Goal: Check status: Check status

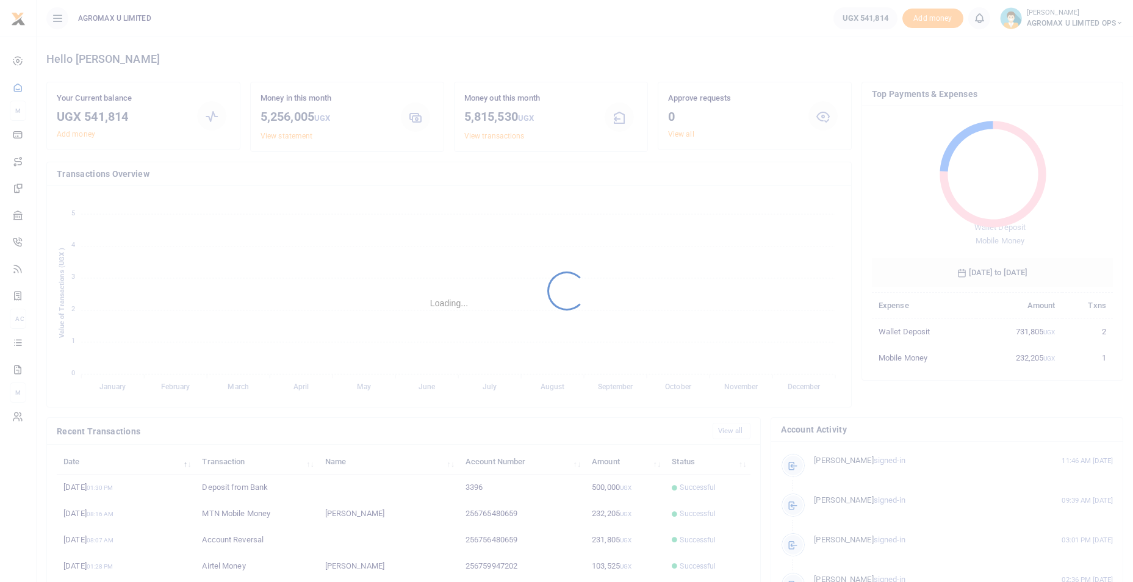
scroll to position [162, 232]
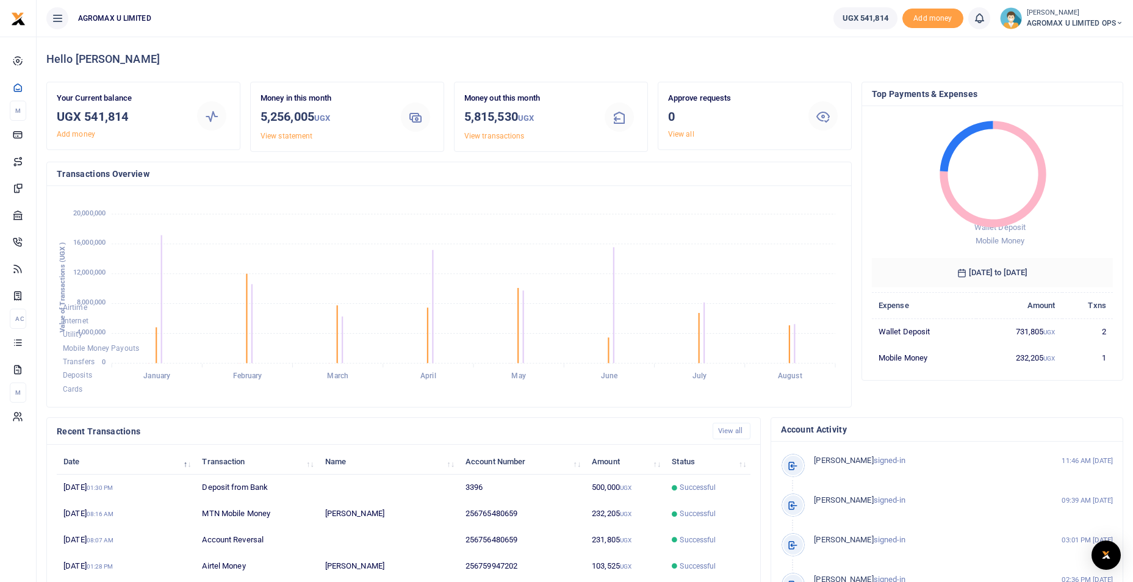
click at [1118, 24] on icon at bounding box center [1119, 23] width 7 height 9
click at [1090, 44] on link "Switch accounts" at bounding box center [1076, 44] width 96 height 17
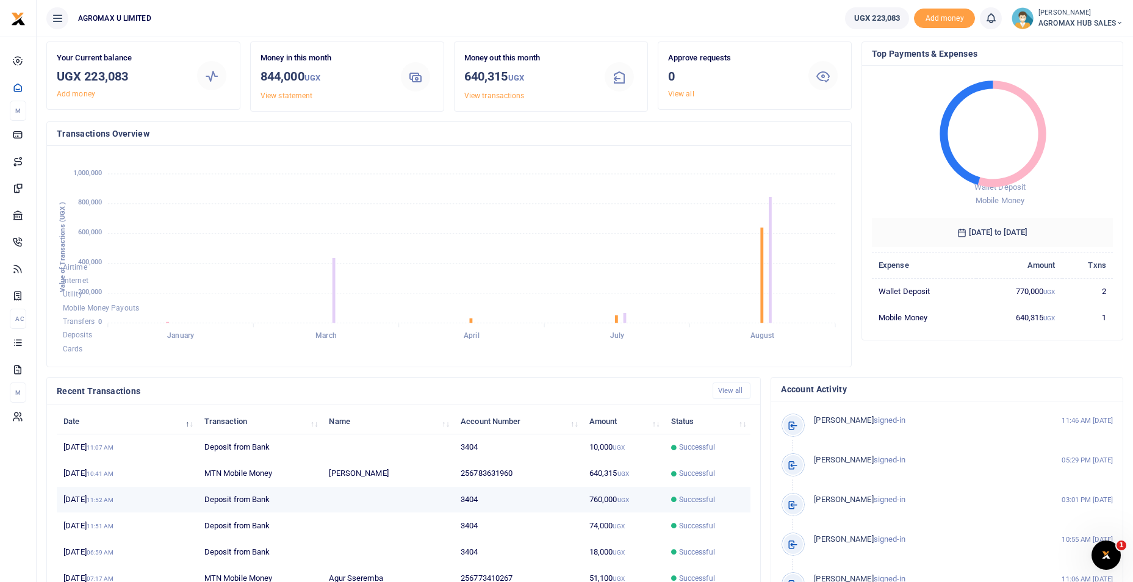
scroll to position [61, 0]
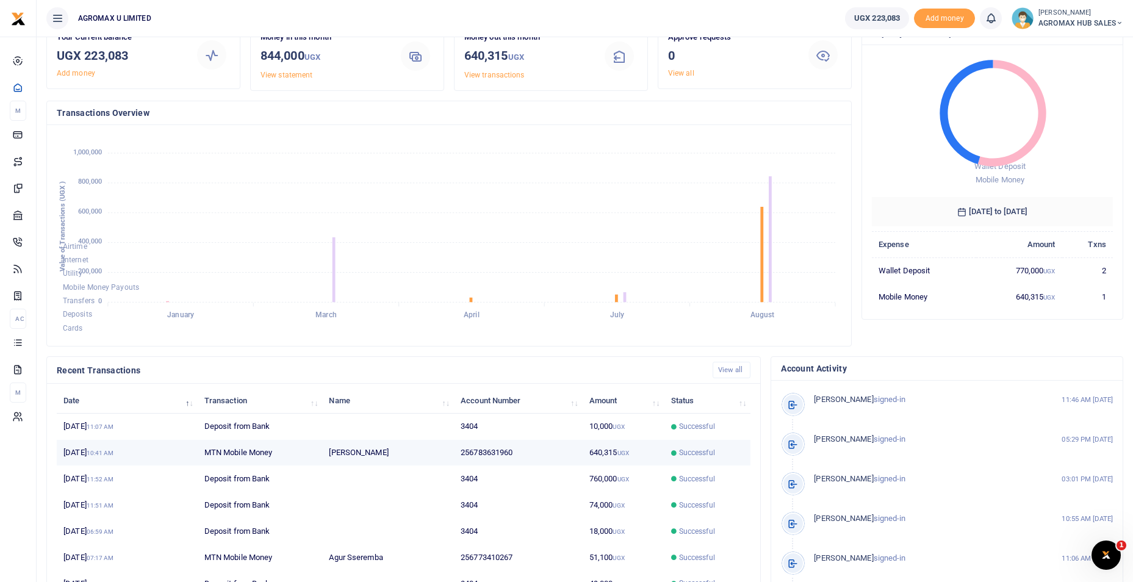
click at [621, 458] on td "640,315 UGX" at bounding box center [624, 453] width 82 height 26
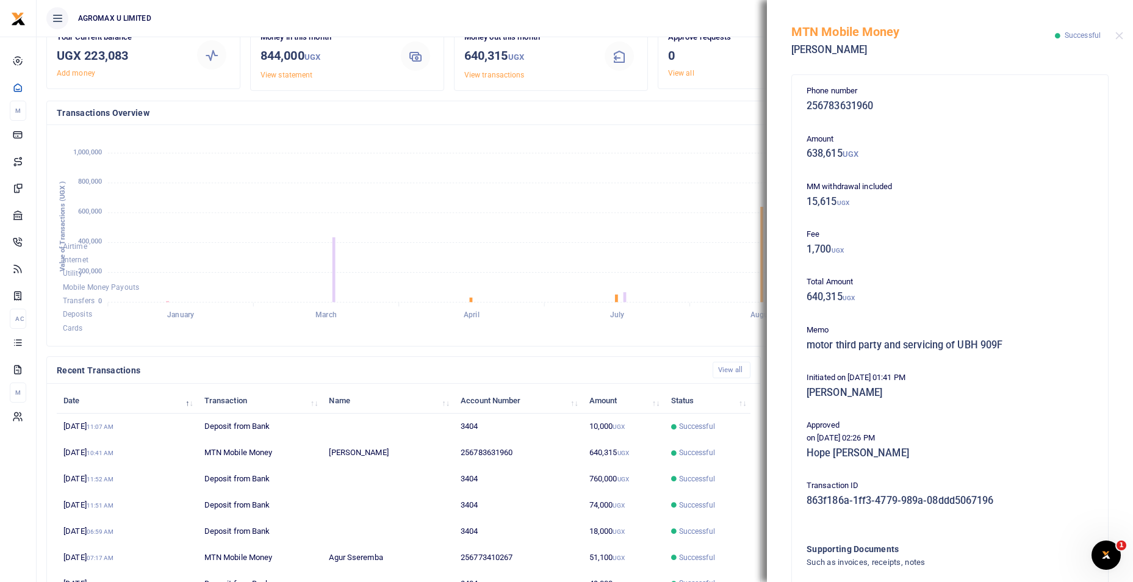
drag, startPoint x: 314, startPoint y: 167, endPoint x: 327, endPoint y: 172, distance: 13.9
click at [327, 172] on foreignobject "Airtime Internet Utility Mobile Money Payouts Transfers Deposits Cards" at bounding box center [449, 235] width 785 height 201
click at [1120, 32] on button "Close" at bounding box center [1119, 36] width 8 height 8
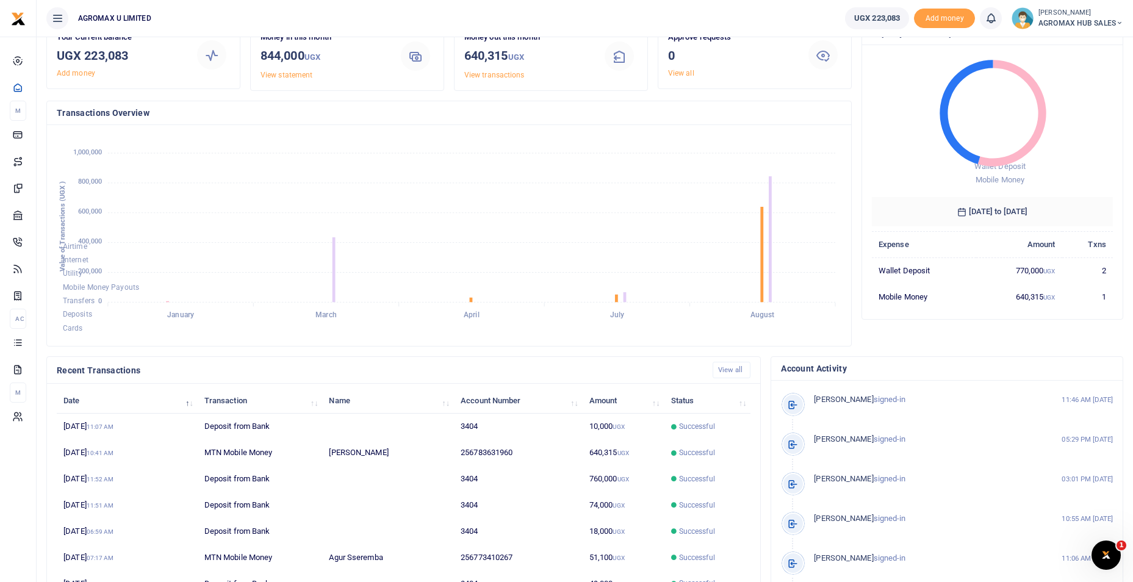
click at [1116, 22] on icon at bounding box center [1119, 23] width 7 height 9
click at [1071, 46] on link "Switch accounts" at bounding box center [1076, 44] width 96 height 17
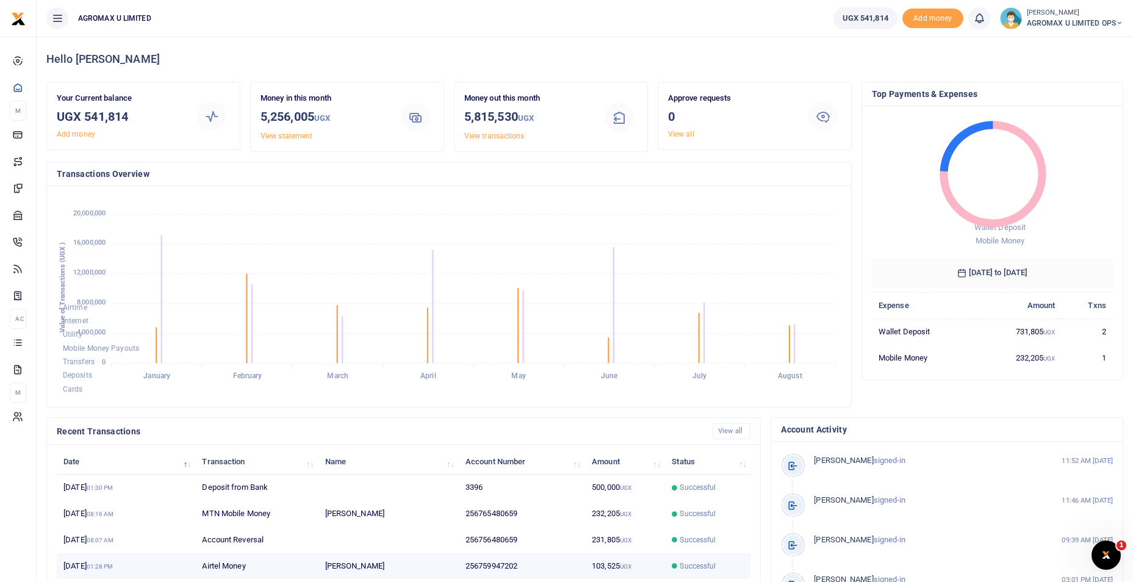
click at [613, 563] on td "103,525 UGX" at bounding box center [625, 566] width 80 height 26
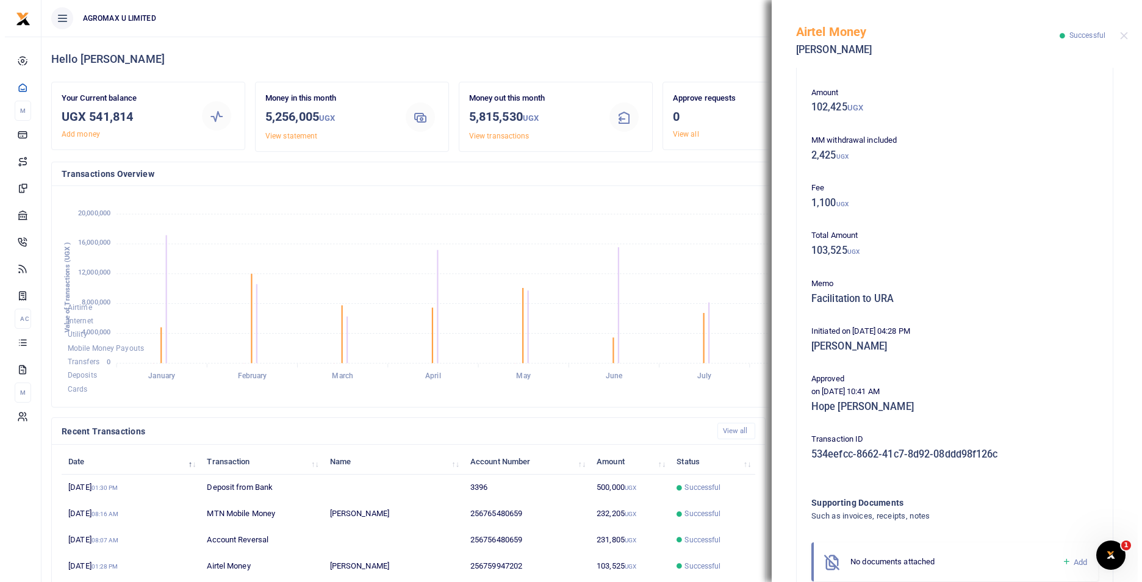
scroll to position [115, 0]
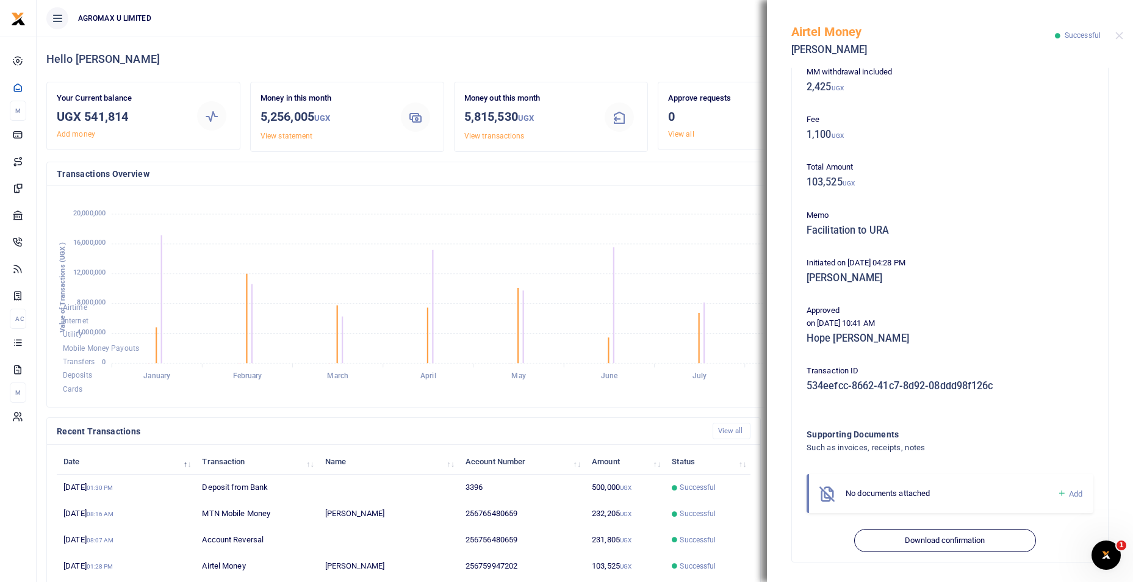
click at [950, 552] on div "Phone number 256759947202 Amount 102,425 UGX MM withdrawal included 2,425 UGX F…" at bounding box center [950, 260] width 316 height 601
click at [941, 538] on button "Download confirmation" at bounding box center [944, 540] width 181 height 23
click at [602, 516] on td "232,205 UGX" at bounding box center [625, 514] width 80 height 26
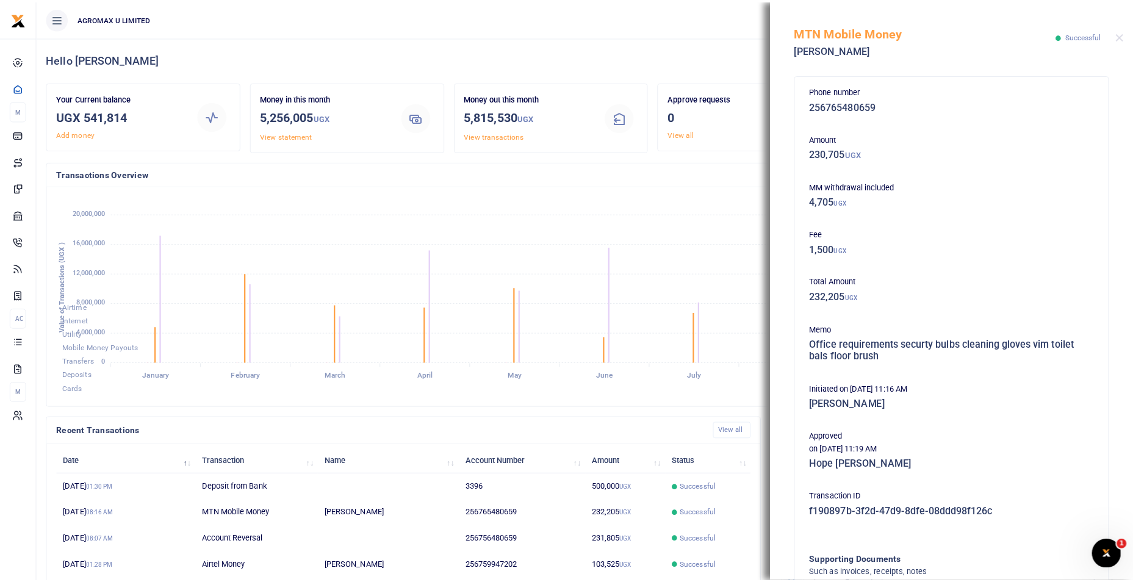
scroll to position [10, 10]
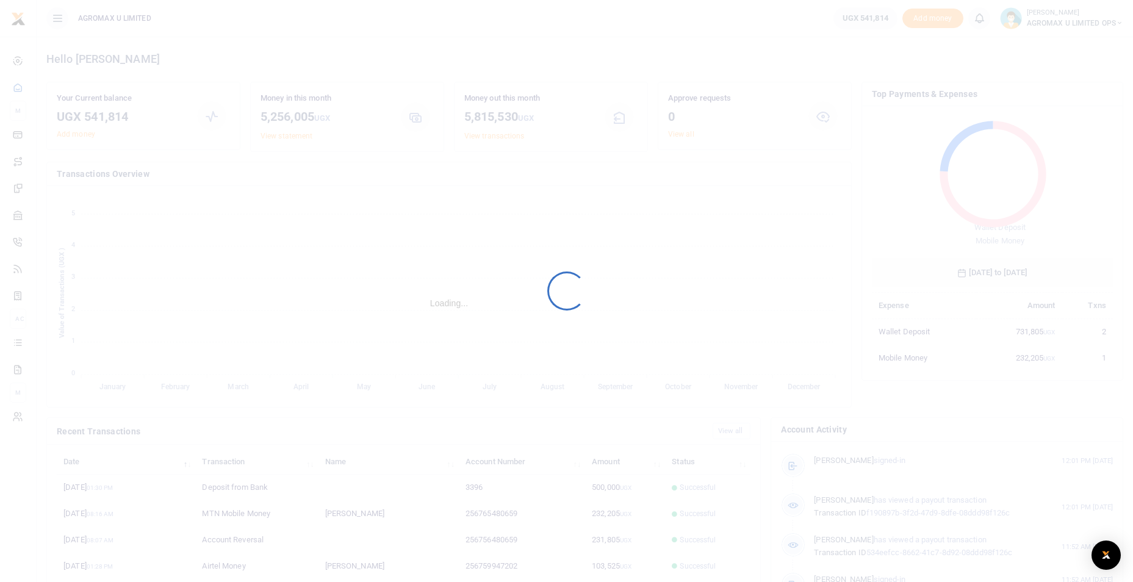
scroll to position [10, 10]
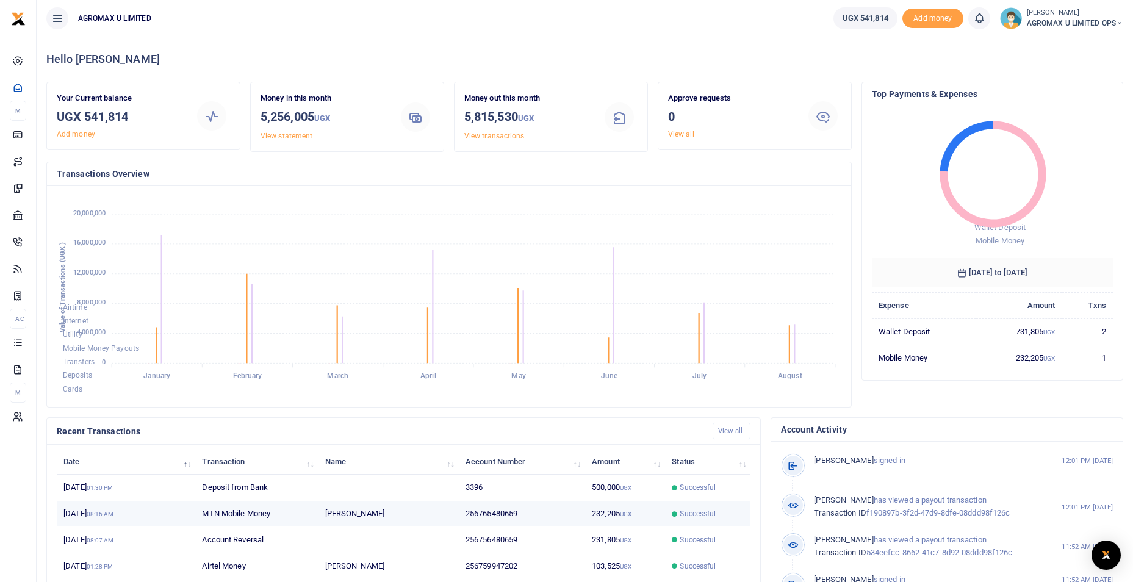
click at [505, 512] on td "256765480659" at bounding box center [522, 514] width 126 height 26
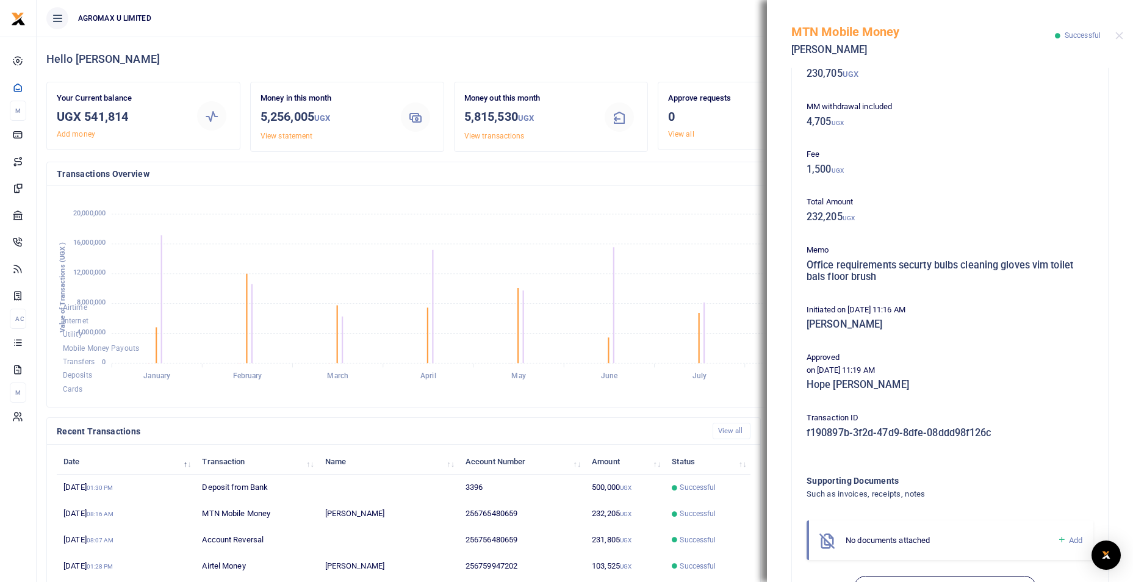
scroll to position [126, 0]
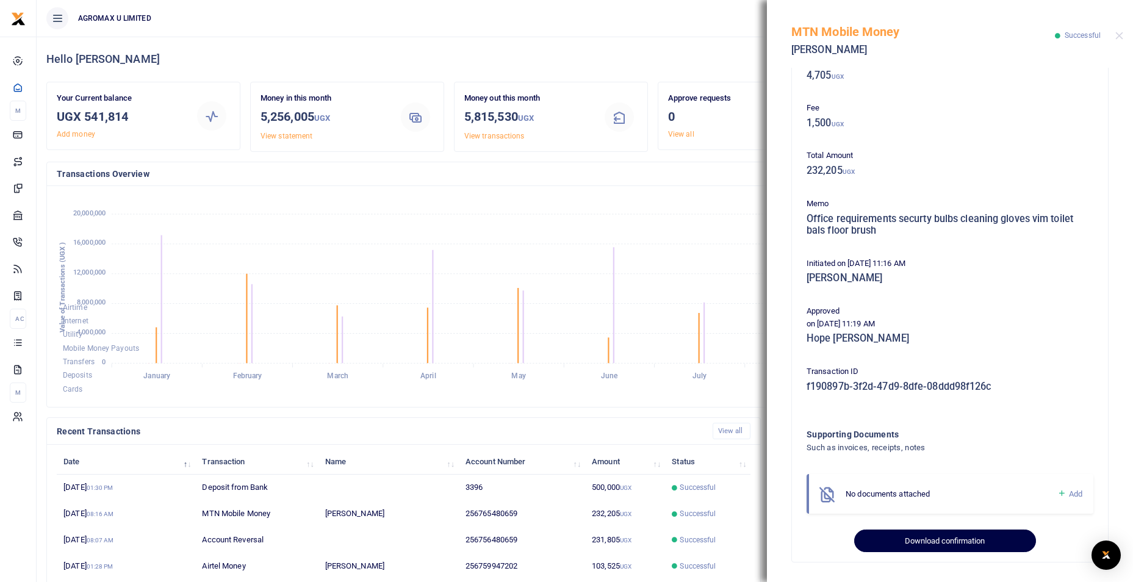
click at [909, 544] on button "Download confirmation" at bounding box center [944, 541] width 181 height 23
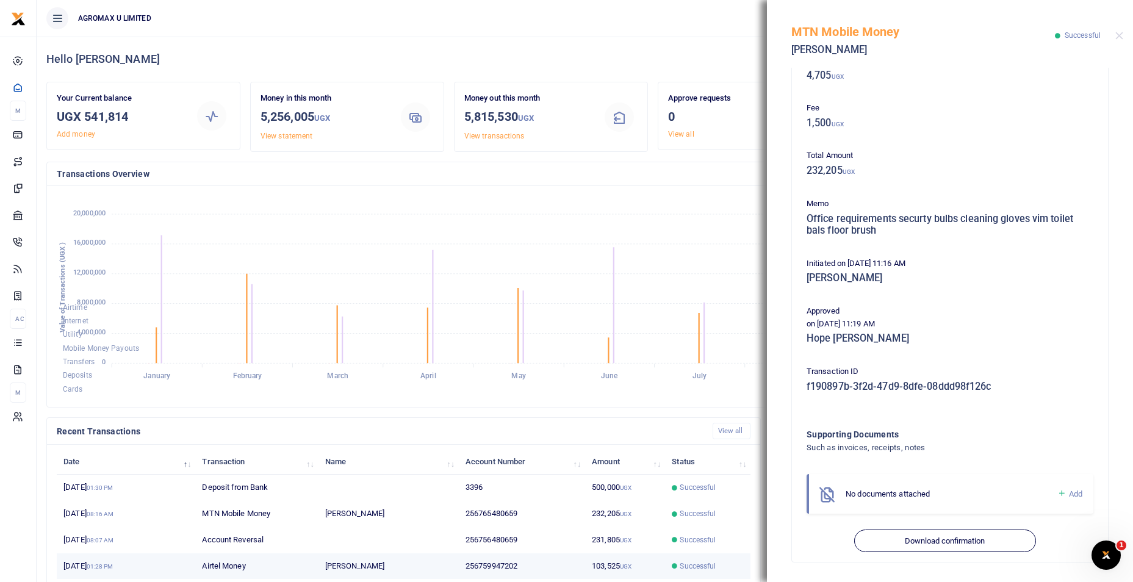
click at [601, 561] on td "103,525 UGX" at bounding box center [625, 566] width 80 height 26
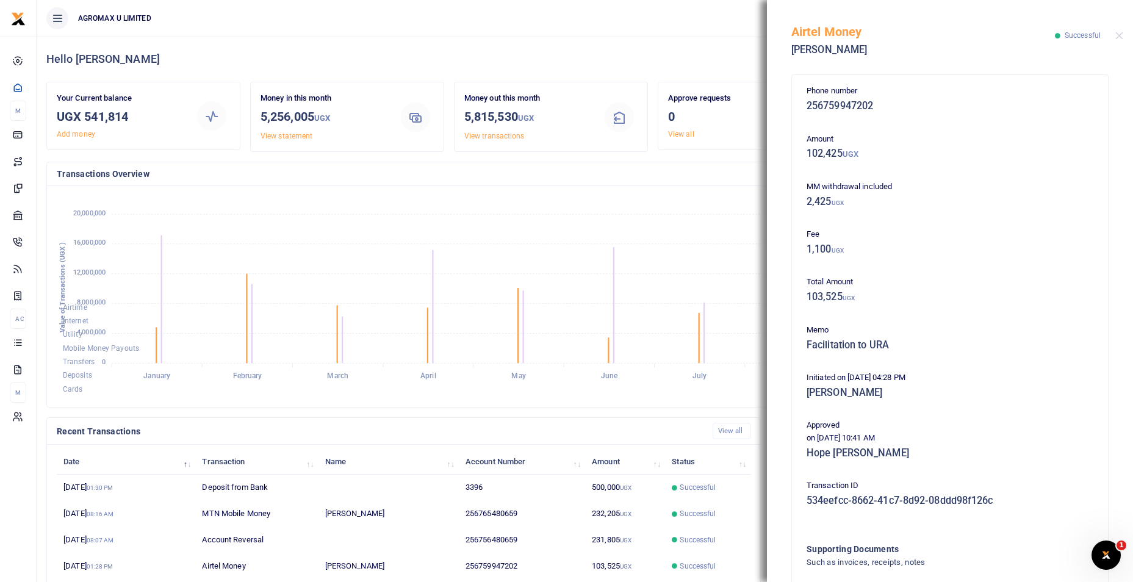
click at [1114, 37] on div "Airtel Money Rodney Kwikiriza Successful" at bounding box center [950, 34] width 366 height 68
click at [1122, 36] on button "Close" at bounding box center [1119, 36] width 8 height 8
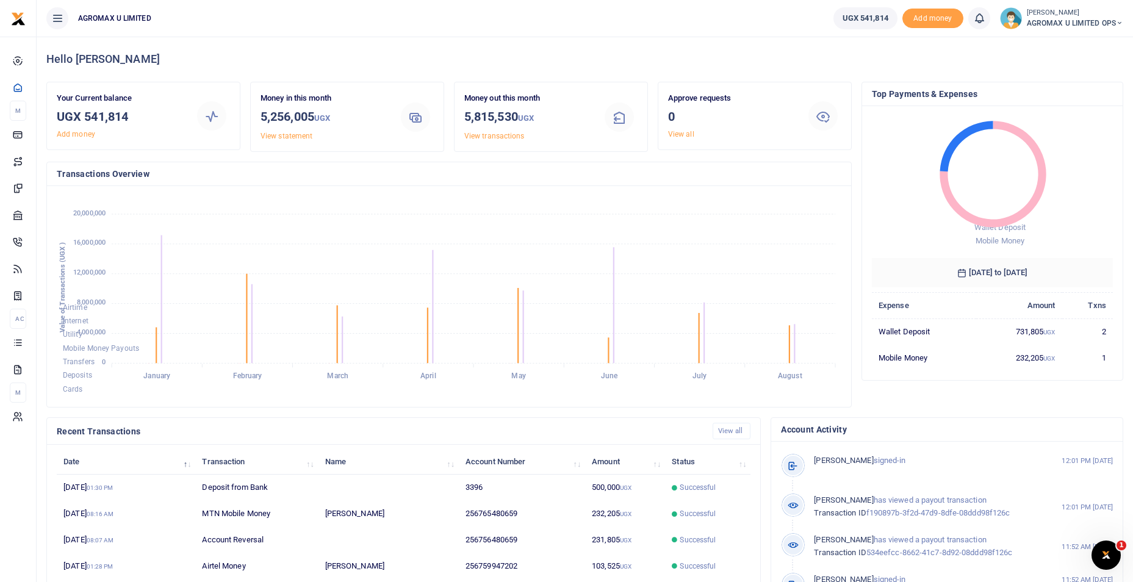
click at [694, 355] on foreignobject "Airtime Internet Utility Mobile Money Payouts Transfers Deposits Cards" at bounding box center [449, 296] width 785 height 201
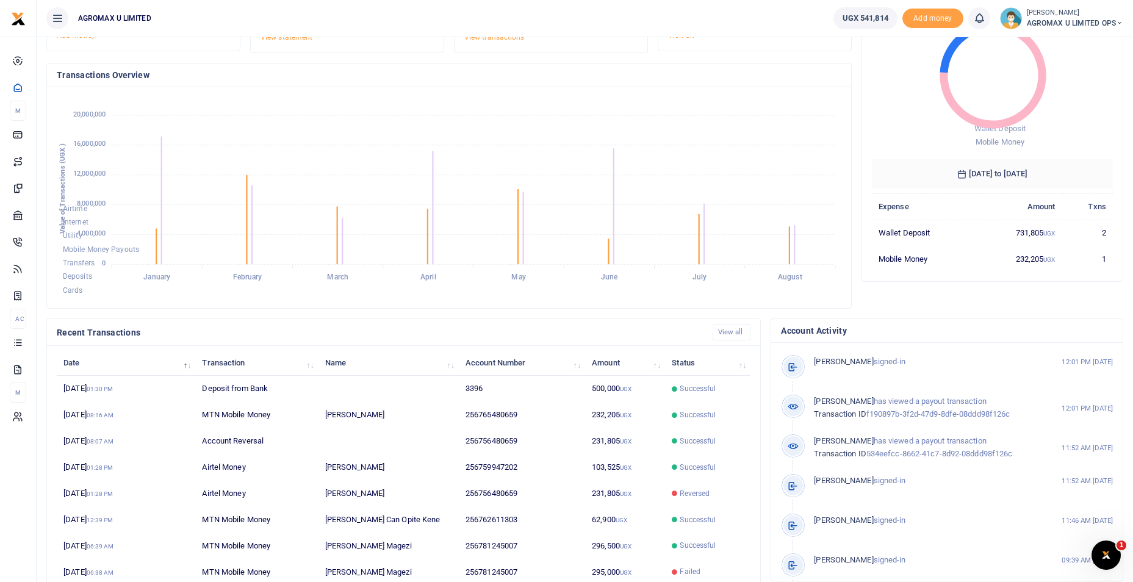
scroll to position [147, 0]
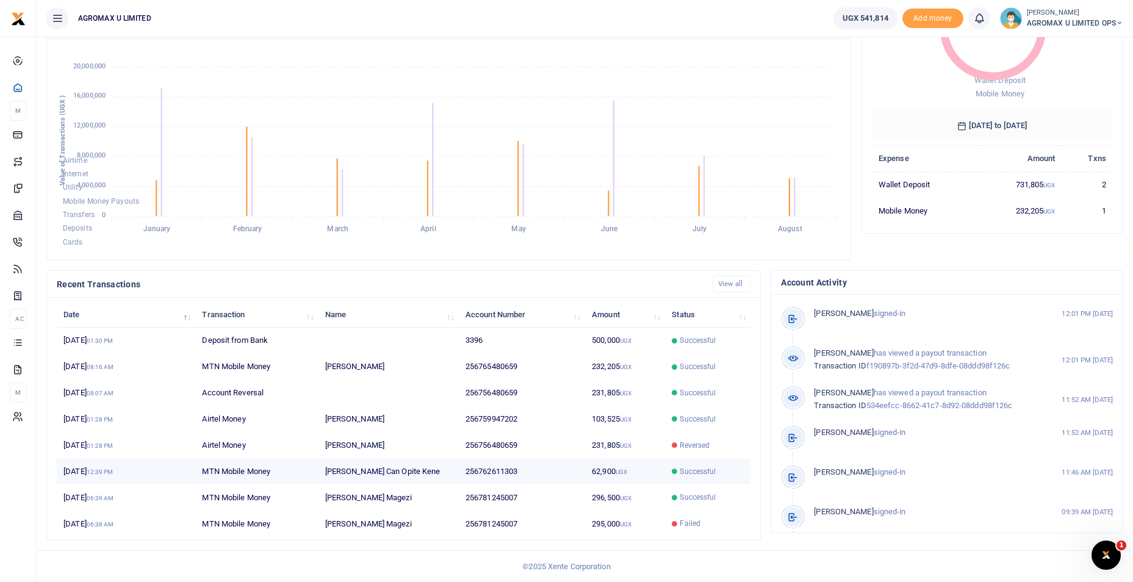
click at [632, 472] on td "62,900 UGX" at bounding box center [625, 472] width 80 height 26
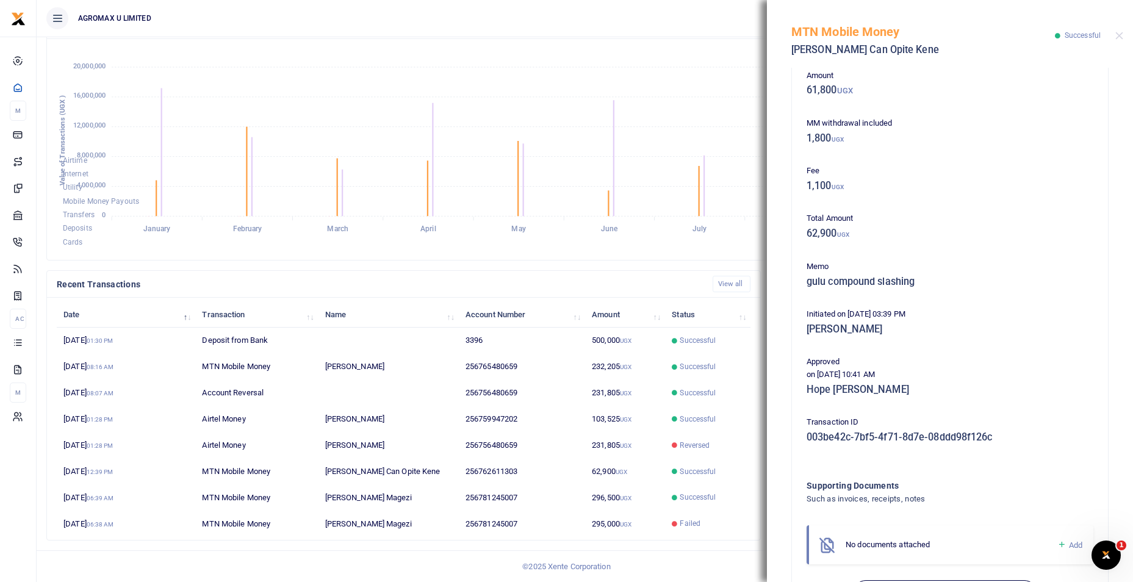
scroll to position [115, 0]
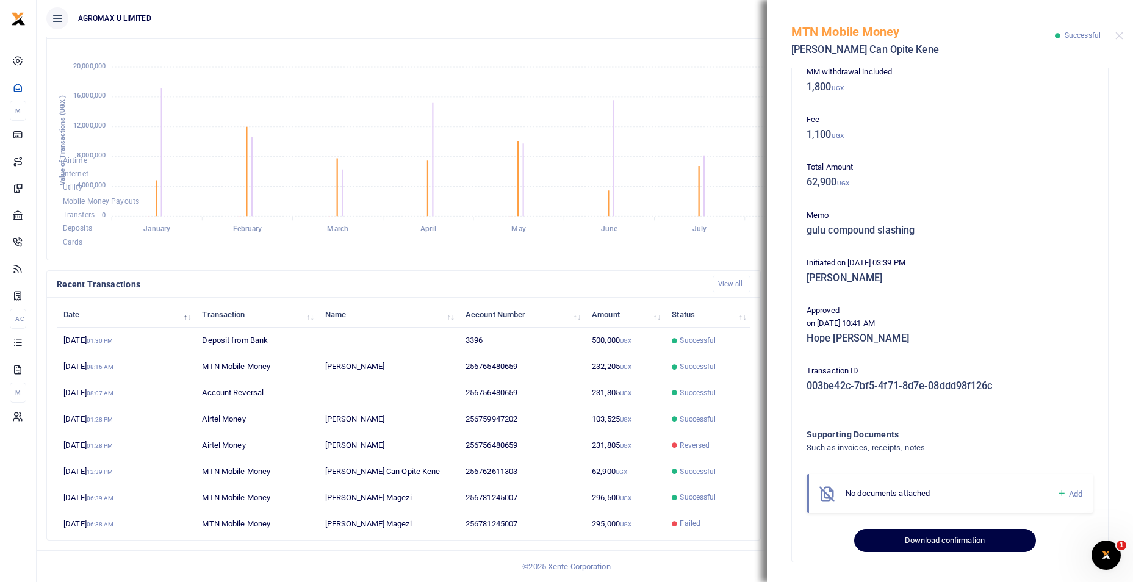
click at [918, 535] on button "Download confirmation" at bounding box center [944, 540] width 181 height 23
click at [1118, 38] on button "Close" at bounding box center [1119, 36] width 8 height 8
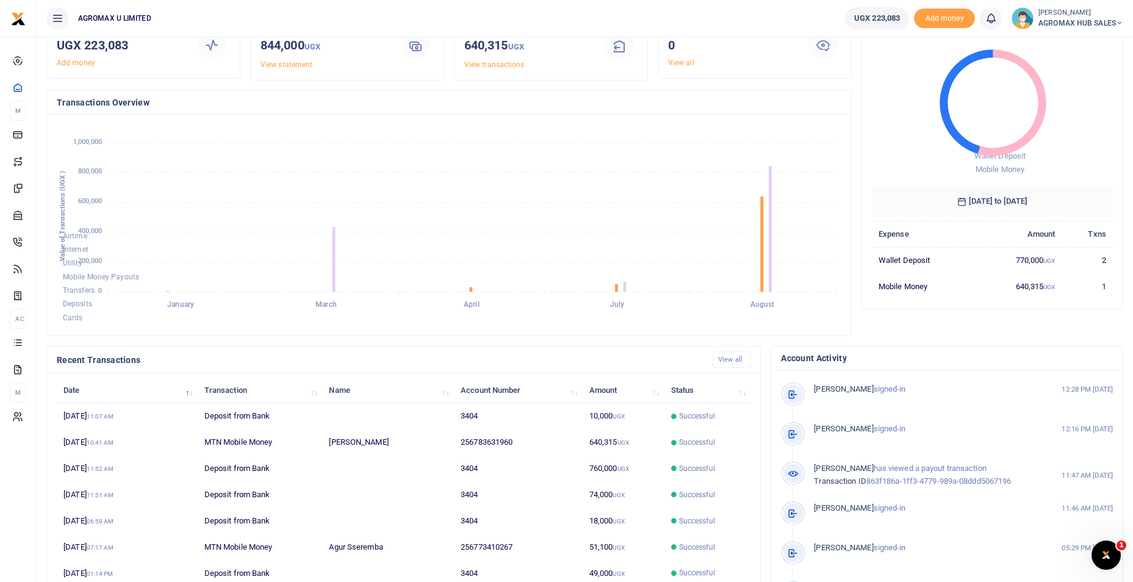
scroll to position [122, 0]
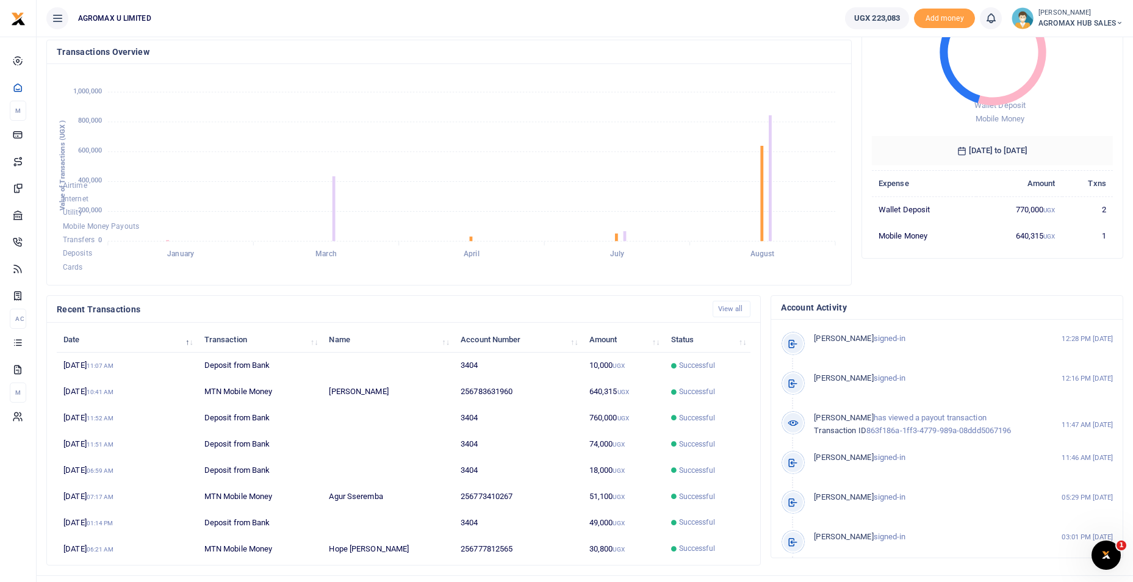
click at [1119, 22] on icon at bounding box center [1119, 23] width 7 height 9
click at [1070, 44] on link "Switch accounts" at bounding box center [1076, 44] width 96 height 17
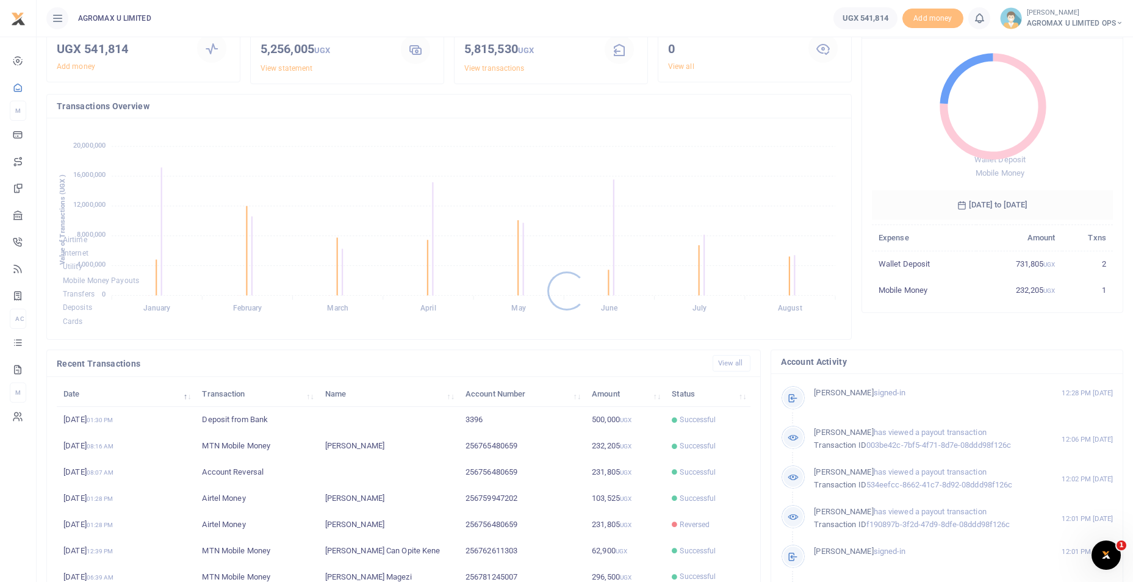
scroll to position [122, 0]
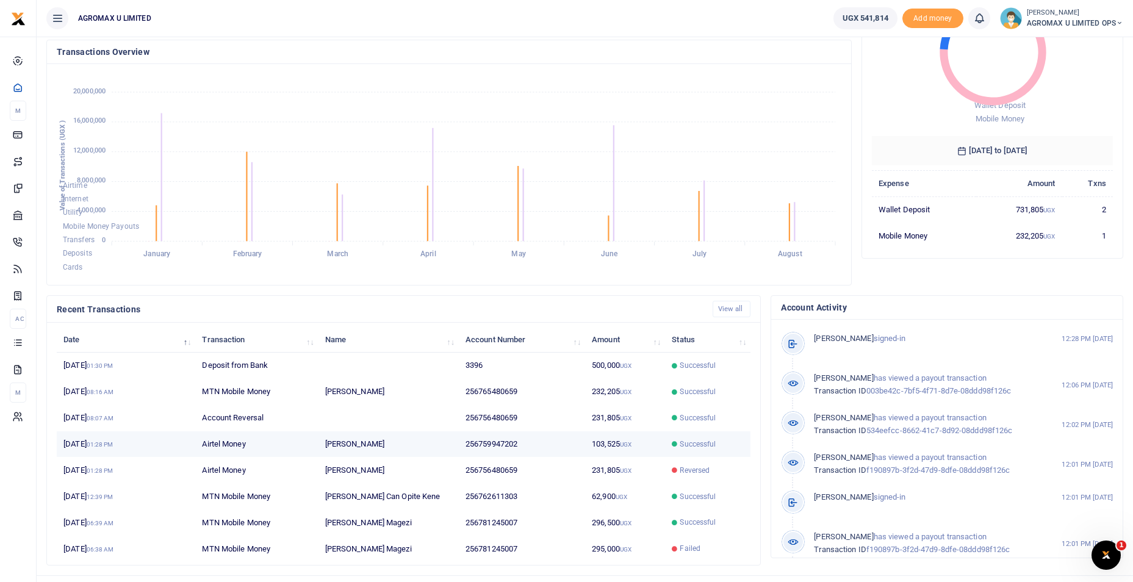
click at [575, 444] on td "256759947202" at bounding box center [522, 444] width 126 height 26
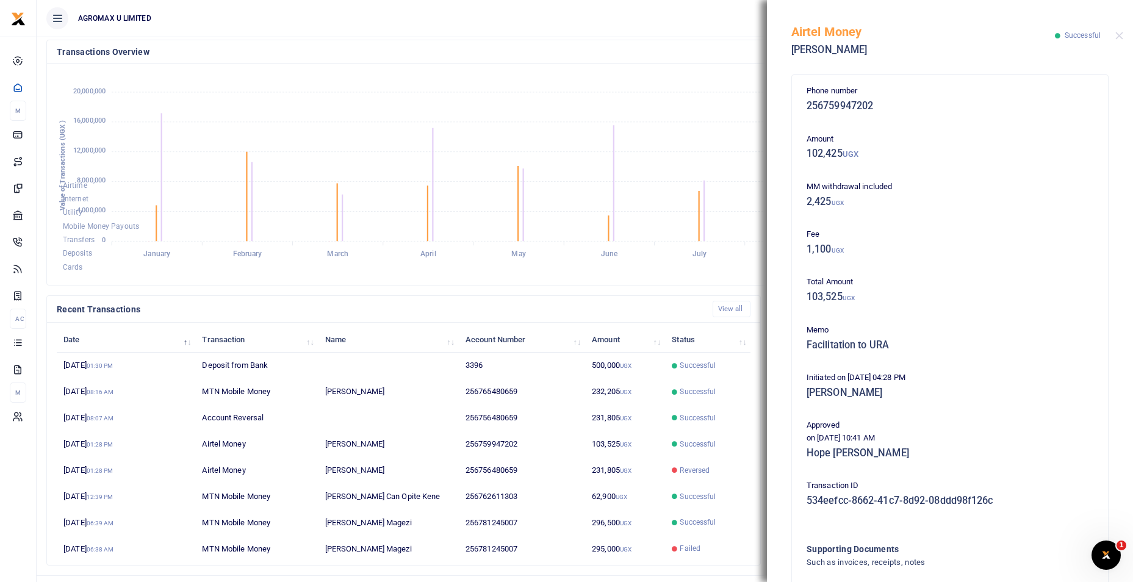
click at [478, 102] on foreignobject "Airtime Internet Utility Mobile Money Payouts Transfers Deposits Cards" at bounding box center [449, 174] width 785 height 201
click at [1118, 38] on button "Close" at bounding box center [1119, 36] width 8 height 8
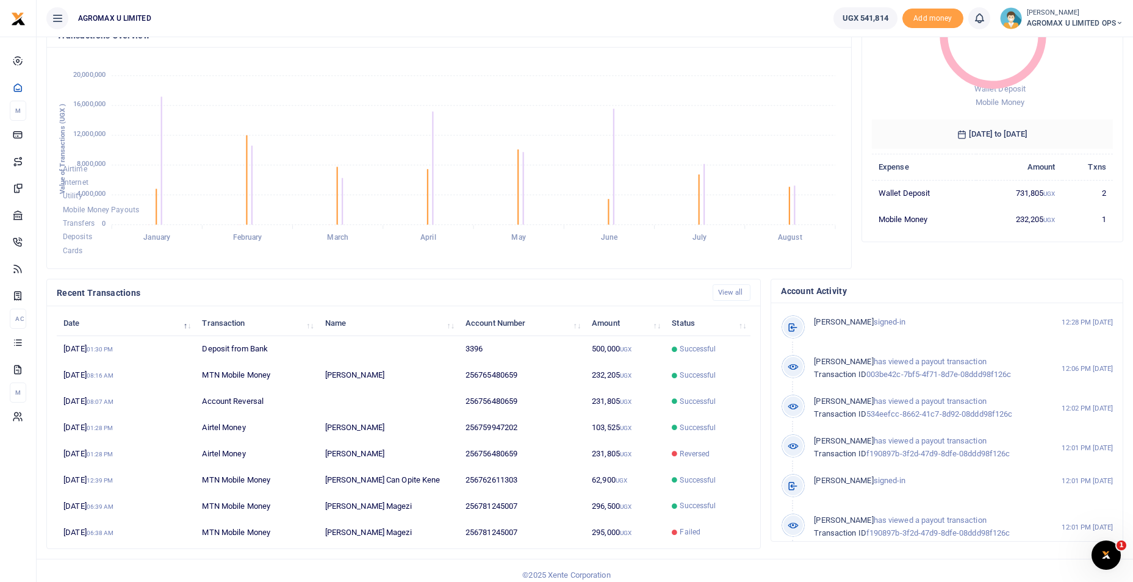
scroll to position [147, 0]
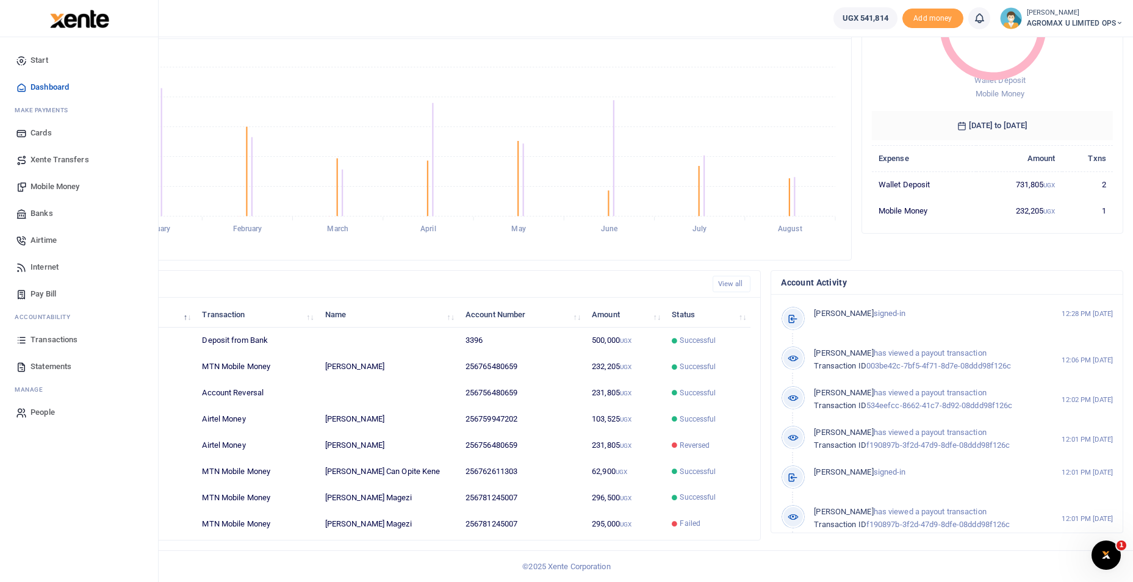
click at [39, 369] on span "Statements" at bounding box center [51, 367] width 41 height 12
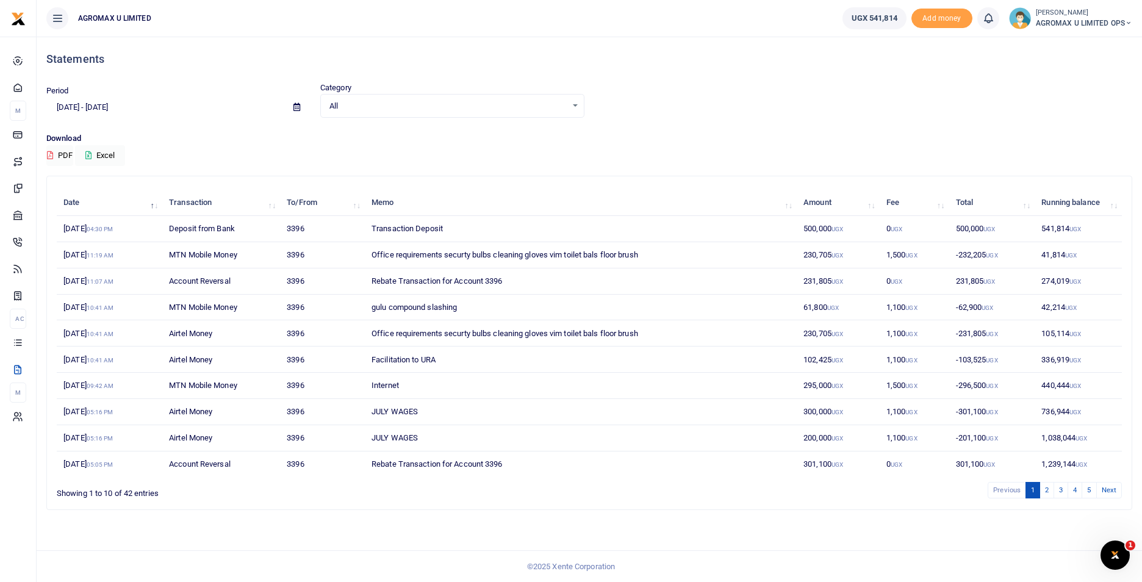
click at [826, 413] on td "300,000 UGX" at bounding box center [838, 412] width 83 height 26
click at [392, 409] on td "JULY WAGES" at bounding box center [581, 412] width 432 height 26
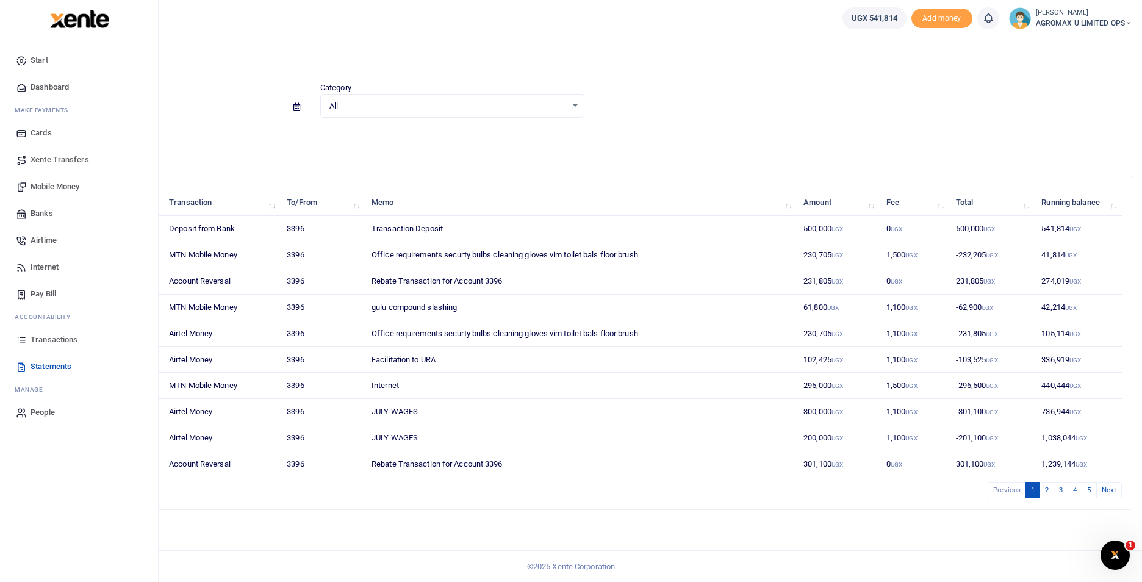
click at [56, 340] on span "Transactions" at bounding box center [54, 340] width 47 height 12
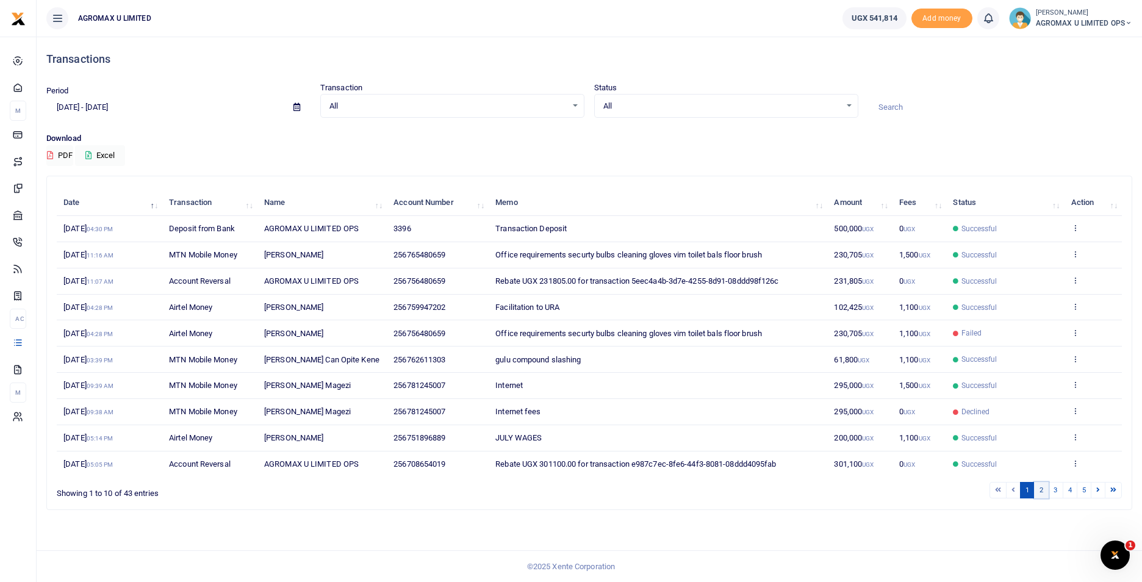
click at [1040, 492] on link "2" at bounding box center [1041, 490] width 15 height 16
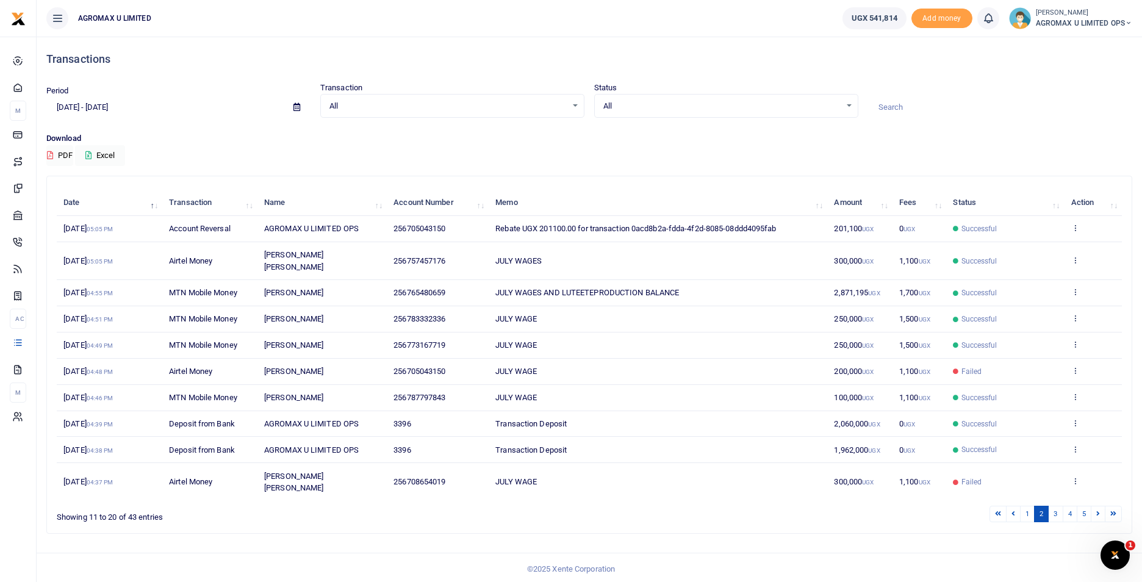
click at [858, 258] on span "300,000 UGX" at bounding box center [854, 260] width 40 height 9
click at [1058, 506] on link "3" at bounding box center [1055, 514] width 15 height 16
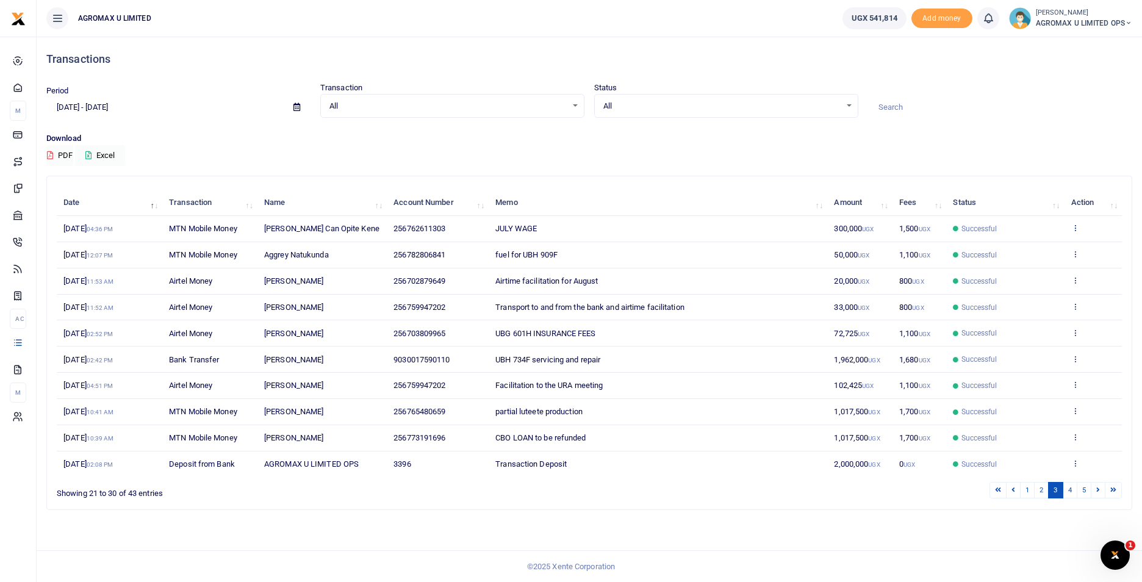
click at [1075, 231] on icon at bounding box center [1076, 227] width 8 height 9
click at [1040, 248] on link "View details" at bounding box center [1030, 248] width 96 height 17
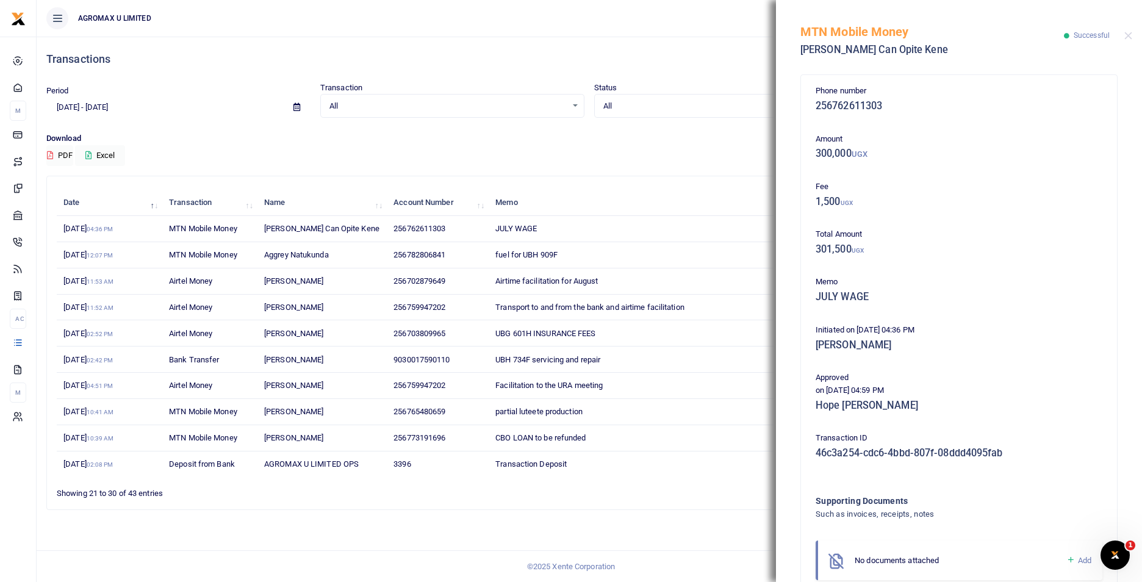
click at [1122, 34] on div "MTN Mobile Money [PERSON_NAME] Can Opite Kene Successful" at bounding box center [959, 34] width 366 height 68
click at [730, 470] on td "Transaction Deposit" at bounding box center [658, 465] width 339 height 26
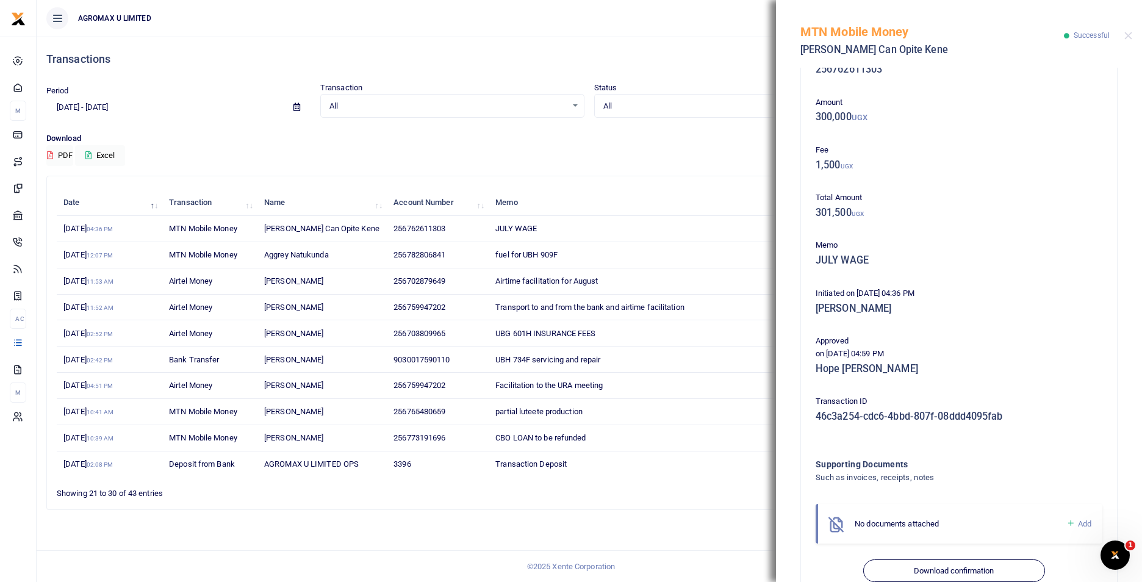
scroll to position [67, 0]
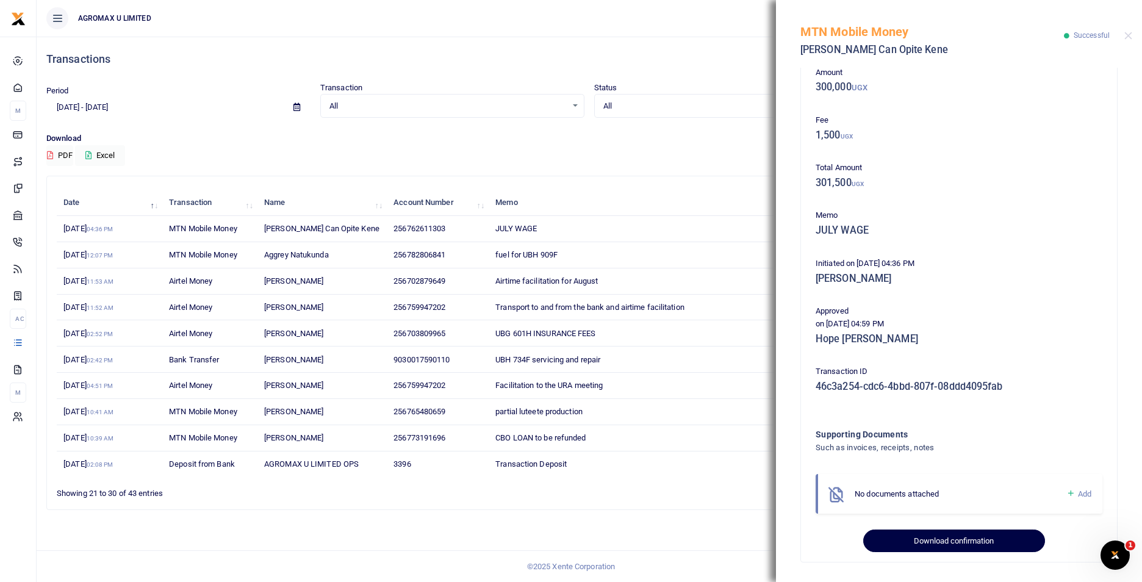
click at [978, 541] on button "Download confirmation" at bounding box center [953, 541] width 181 height 23
click at [548, 52] on h4 "Transactions" at bounding box center [589, 58] width 1086 height 13
click at [1128, 33] on button "Close" at bounding box center [1129, 36] width 8 height 8
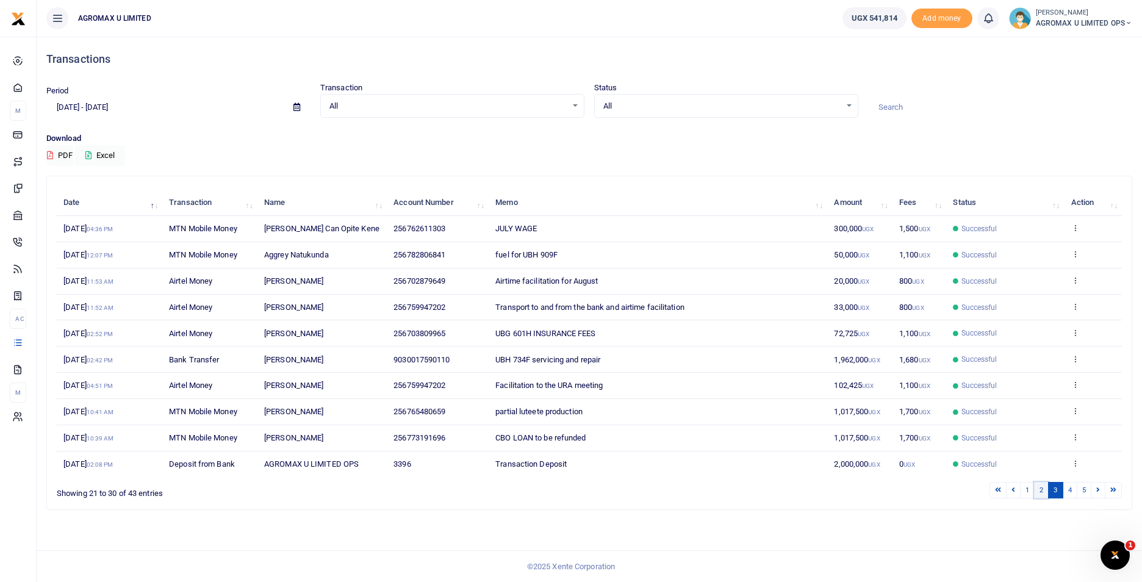
click at [1040, 492] on link "2" at bounding box center [1041, 490] width 15 height 16
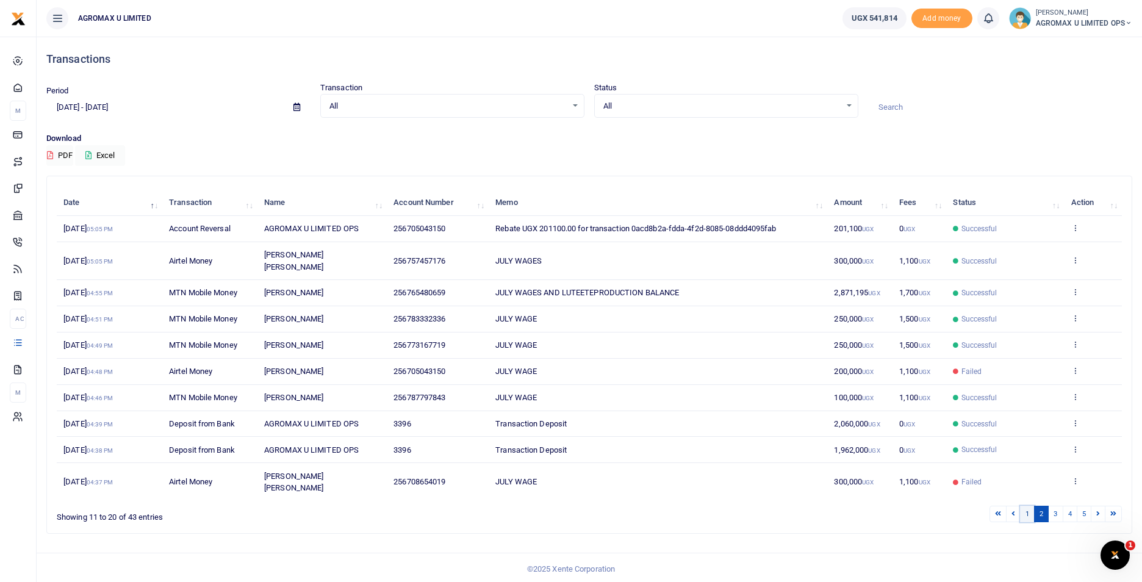
click at [1029, 506] on link "1" at bounding box center [1027, 514] width 15 height 16
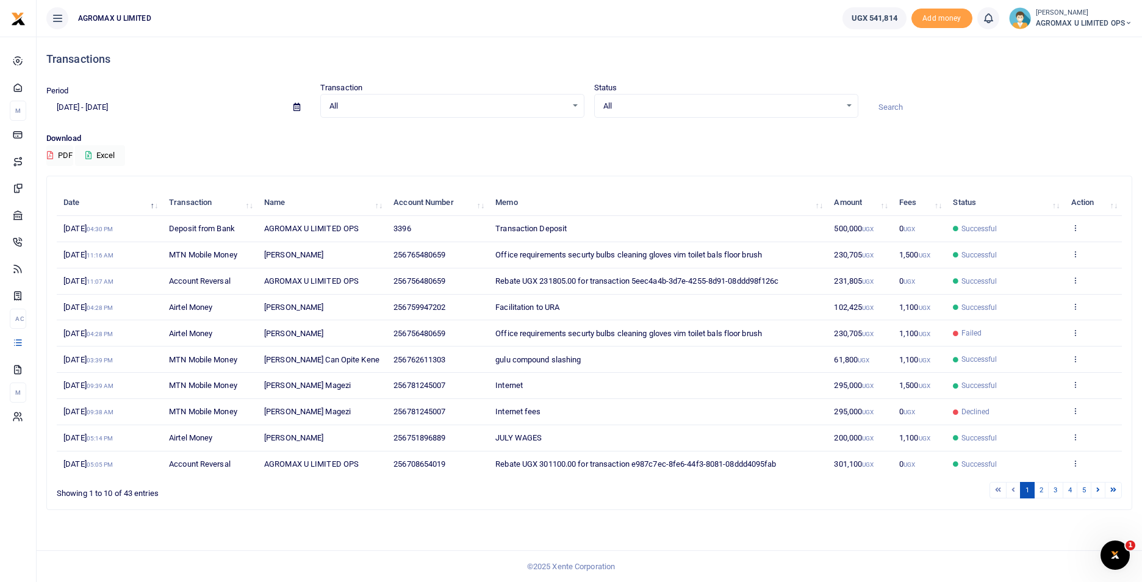
click at [291, 438] on span "[PERSON_NAME]" at bounding box center [293, 437] width 59 height 9
click at [1075, 435] on icon at bounding box center [1076, 437] width 8 height 9
click at [1037, 458] on link "View details" at bounding box center [1030, 457] width 96 height 17
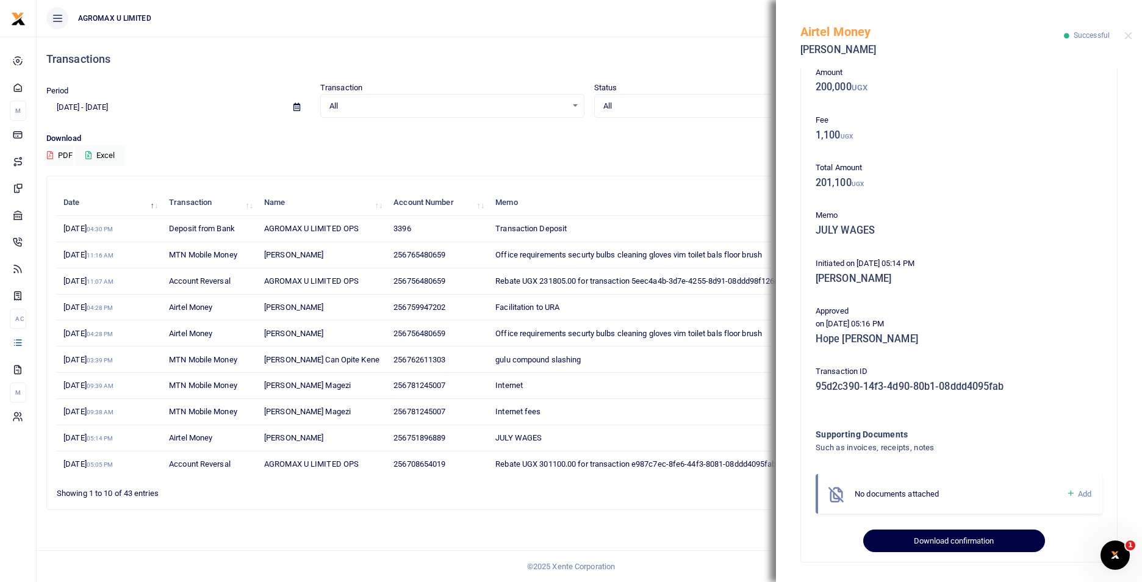
click at [945, 539] on button "Download confirmation" at bounding box center [953, 541] width 181 height 23
